Goal: Task Accomplishment & Management: Manage account settings

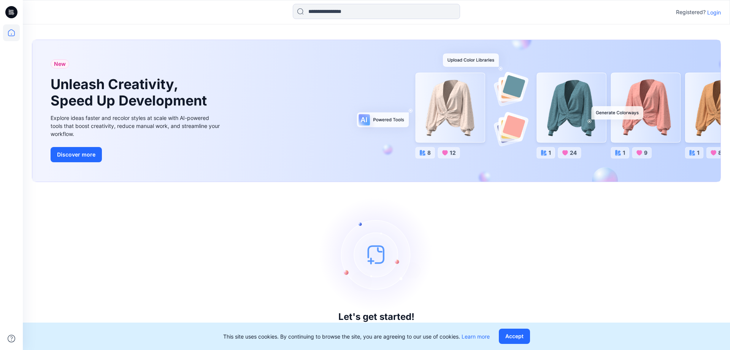
click at [715, 11] on p "Login" at bounding box center [714, 12] width 14 height 8
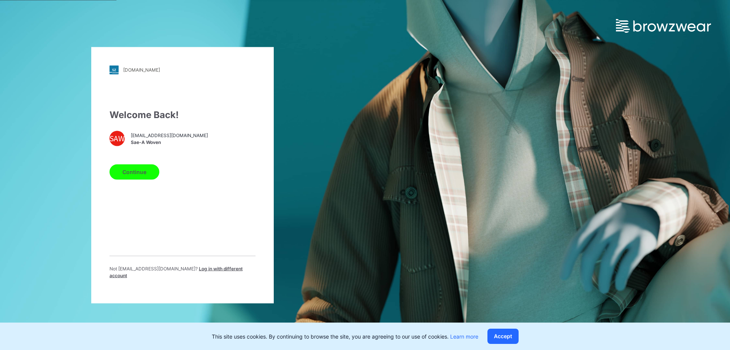
click at [146, 171] on button "Continue" at bounding box center [135, 171] width 50 height 15
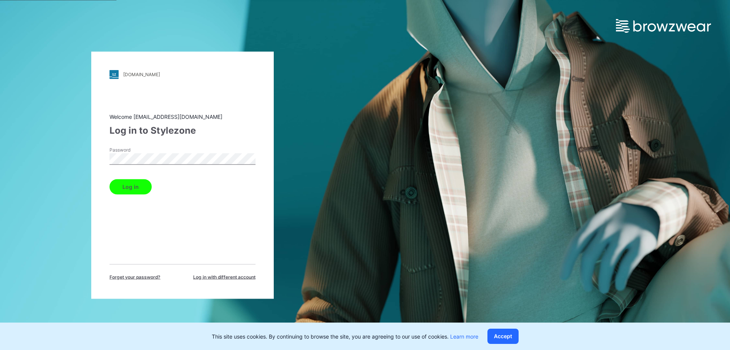
click at [110, 179] on button "Log in" at bounding box center [131, 186] width 42 height 15
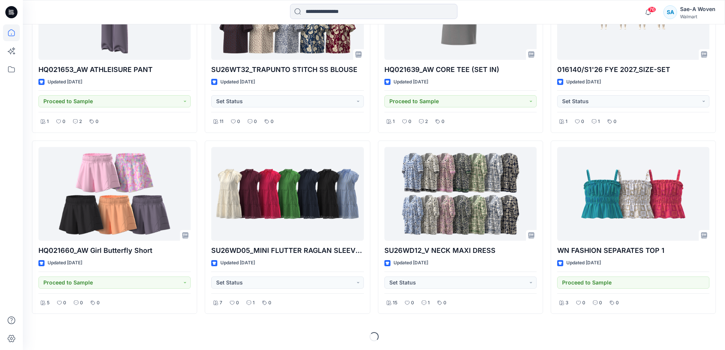
scroll to position [485, 0]
